Goal: Task Accomplishment & Management: Use online tool/utility

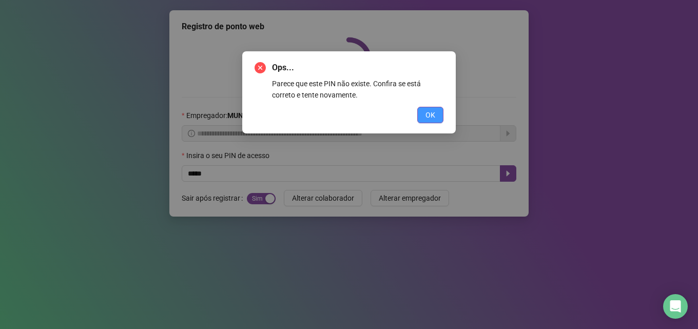
click at [425, 112] on button "OK" at bounding box center [430, 115] width 26 height 16
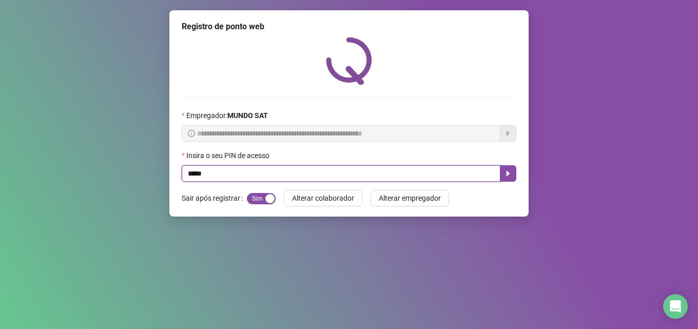
click at [191, 176] on input "*****" at bounding box center [341, 173] width 319 height 16
type input "*****"
click at [507, 177] on icon "caret-right" at bounding box center [508, 173] width 8 height 8
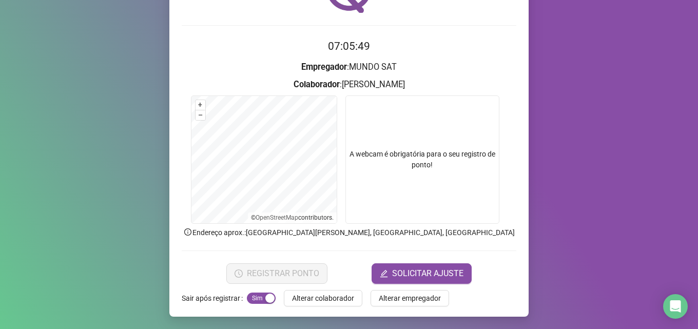
scroll to position [21, 0]
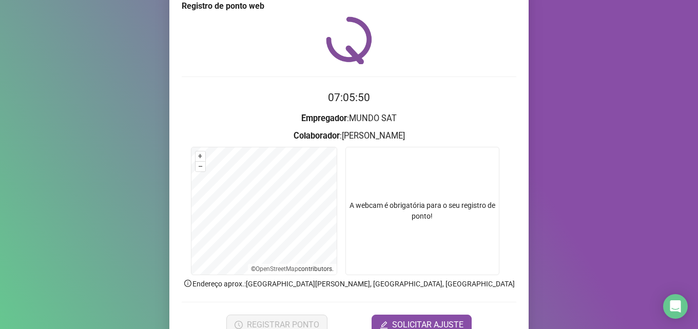
click at [413, 236] on video at bounding box center [422, 211] width 154 height 128
click at [418, 214] on video at bounding box center [422, 211] width 154 height 128
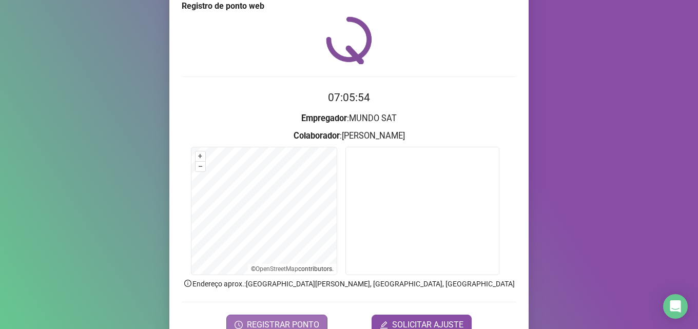
click at [316, 318] on button "REGISTRAR PONTO" at bounding box center [276, 325] width 101 height 21
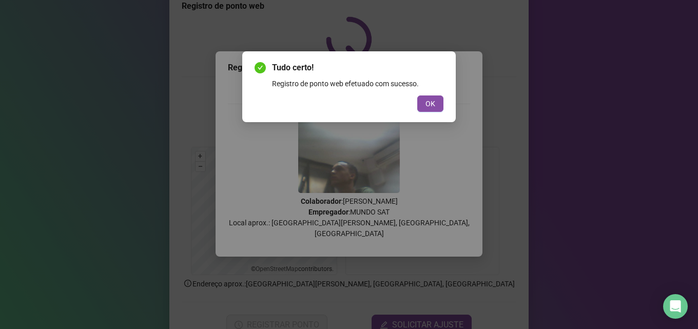
click at [422, 114] on div "Tudo certo! Registro de ponto web efetuado com sucesso. OK" at bounding box center [349, 86] width 214 height 71
click at [426, 104] on span "OK" at bounding box center [431, 103] width 10 height 11
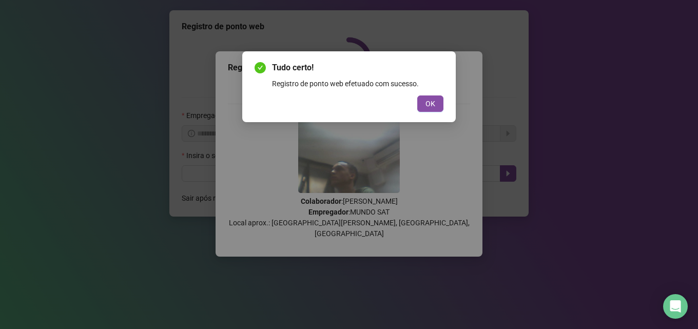
scroll to position [0, 0]
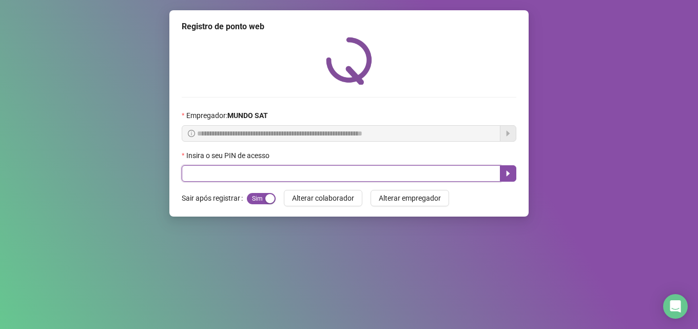
click at [312, 173] on input "text" at bounding box center [341, 173] width 319 height 16
type input "*****"
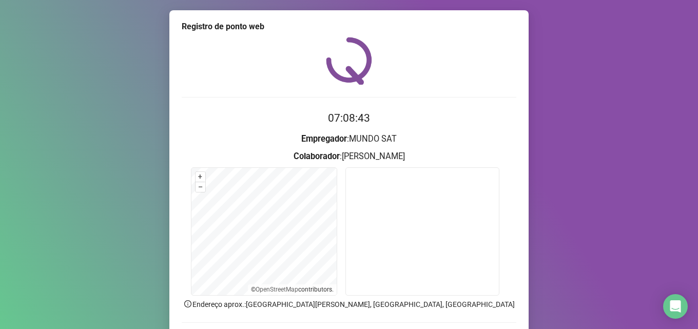
scroll to position [72, 0]
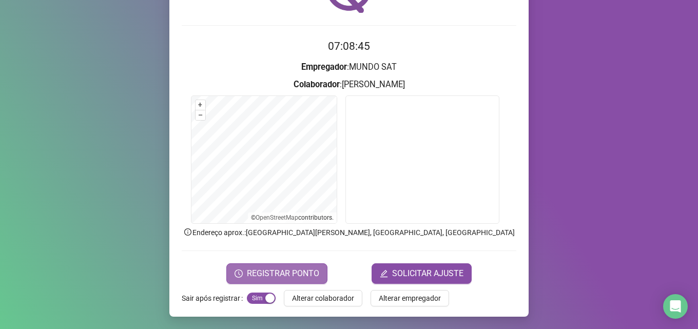
click at [273, 273] on span "REGISTRAR PONTO" at bounding box center [283, 273] width 72 height 12
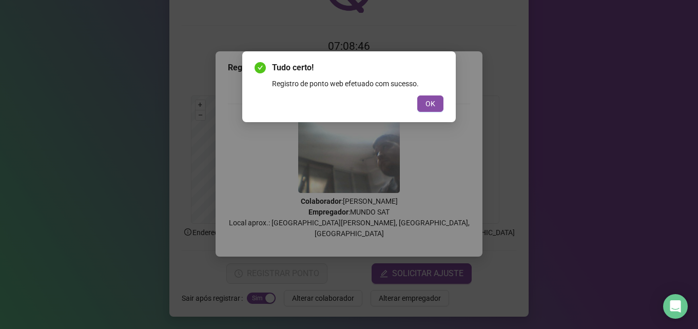
click at [434, 93] on div "Tudo certo! Registro de ponto web efetuado com sucesso. OK" at bounding box center [349, 87] width 189 height 50
click at [438, 101] on button "OK" at bounding box center [430, 103] width 26 height 16
